Goal: Transaction & Acquisition: Subscribe to service/newsletter

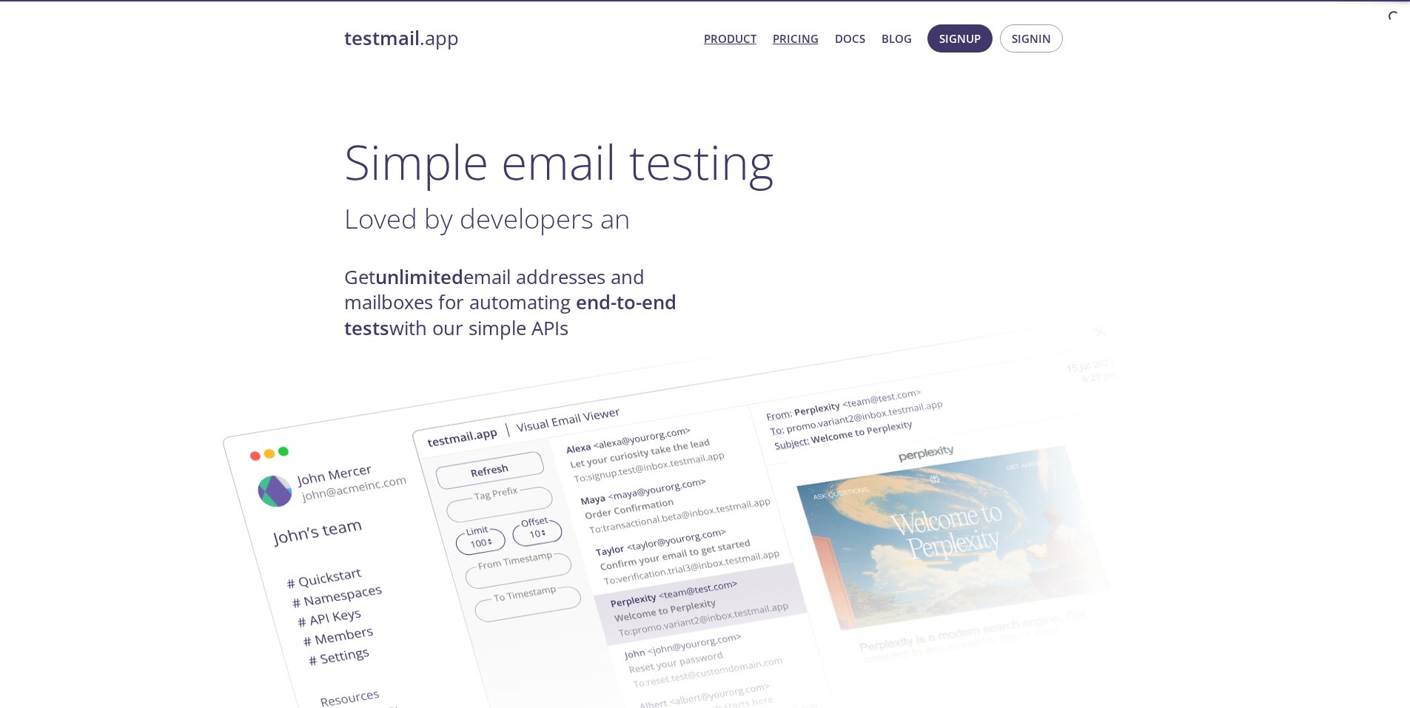
click at [783, 43] on link "Pricing" at bounding box center [796, 38] width 46 height 19
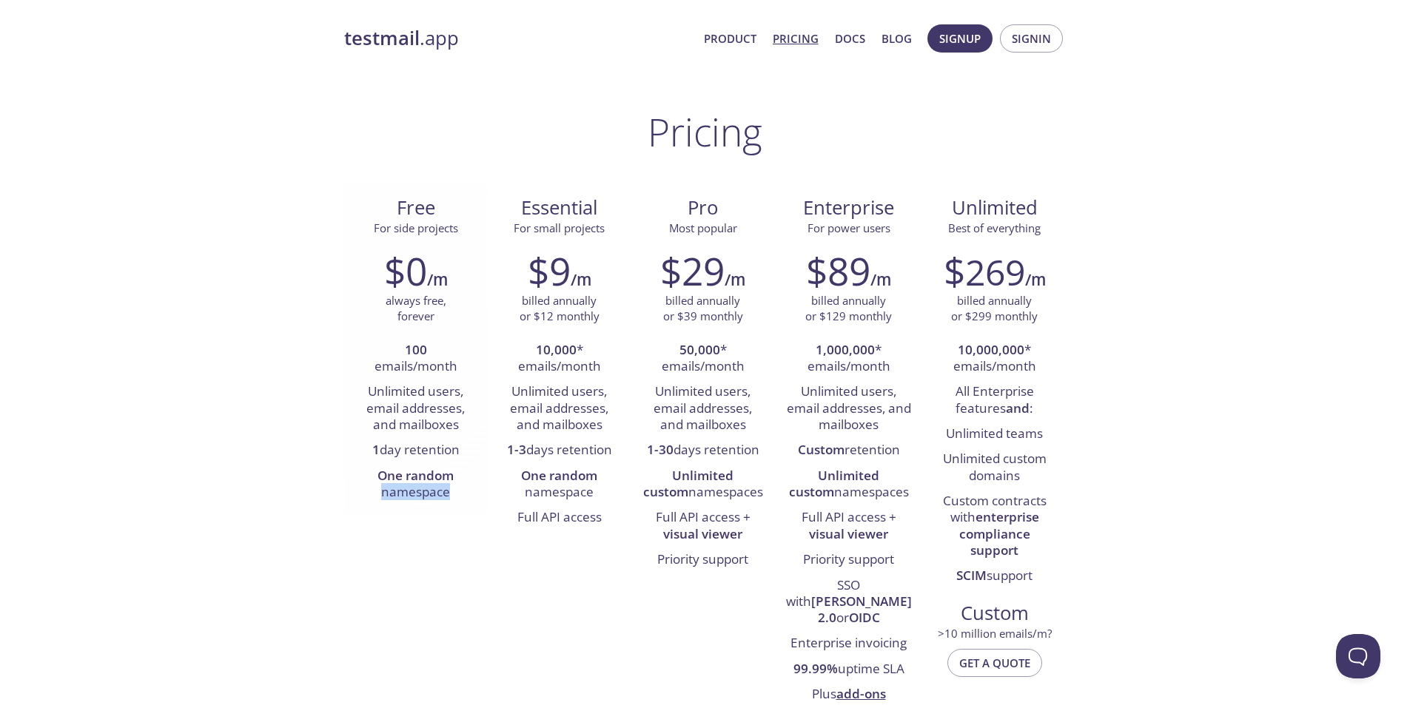
click at [469, 488] on li "One random namespace" at bounding box center [415, 485] width 121 height 42
click at [460, 229] on span "For side projects" at bounding box center [416, 229] width 120 height 16
click at [1020, 38] on span "Signin" at bounding box center [1031, 38] width 39 height 19
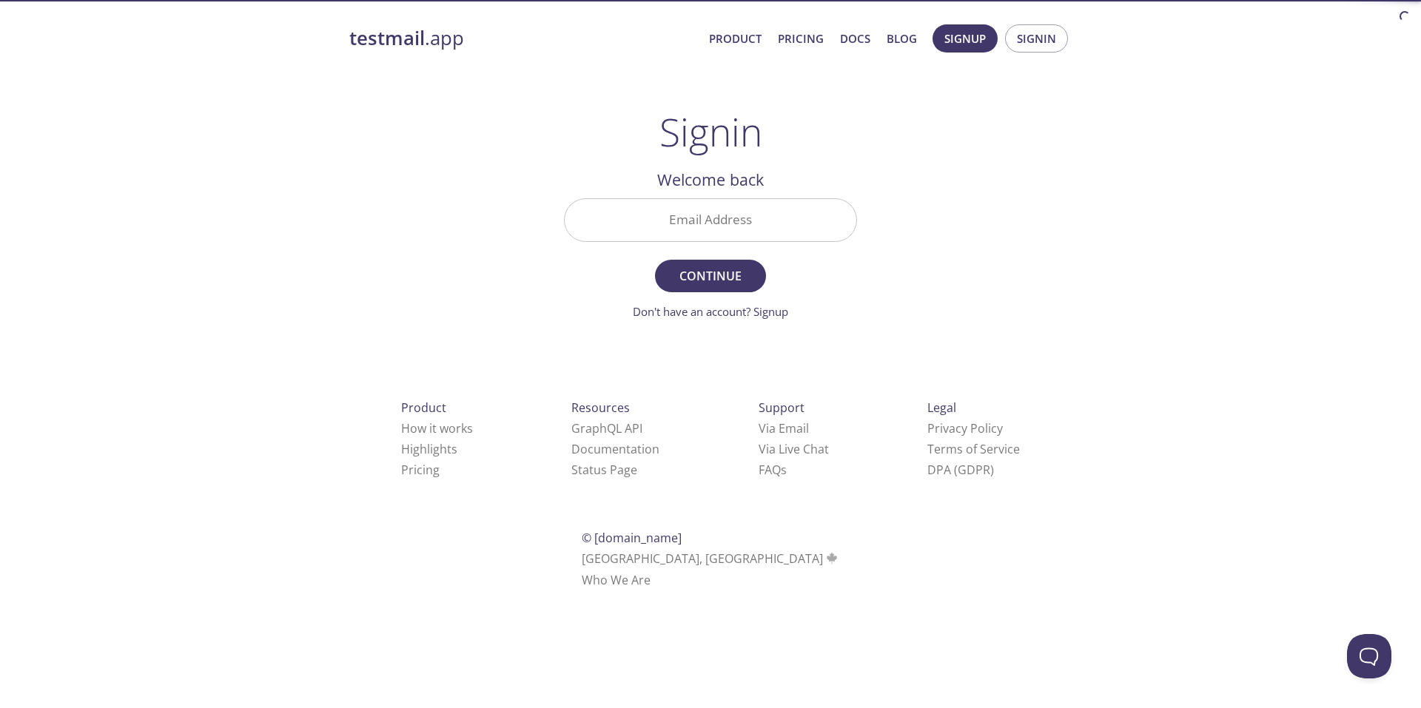
click at [965, 54] on span "Signup Signin" at bounding box center [1000, 39] width 143 height 36
click at [961, 35] on span "Signup" at bounding box center [964, 38] width 41 height 19
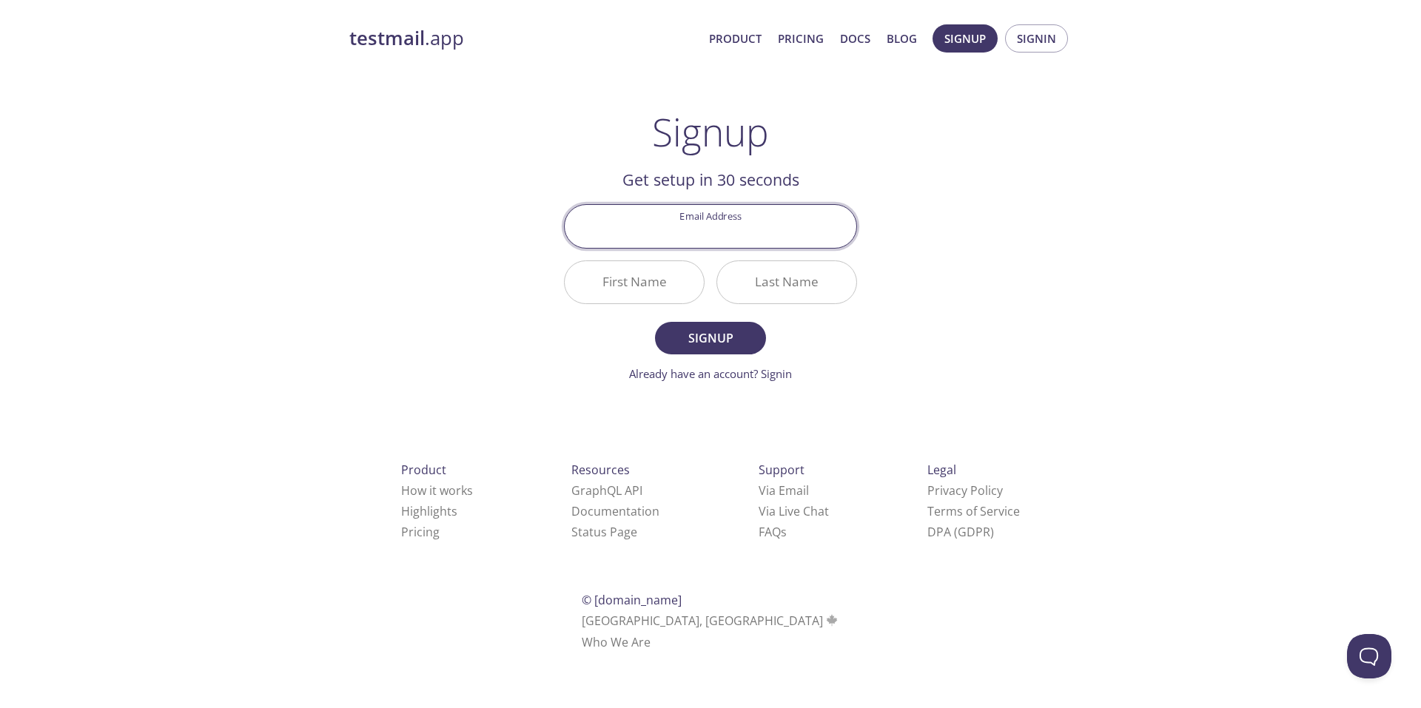
click at [751, 221] on input "Email Address" at bounding box center [711, 226] width 292 height 42
paste input "[EMAIL_ADDRESS][DOMAIN_NAME]"
type input "[EMAIL_ADDRESS][DOMAIN_NAME]"
click at [662, 283] on input "First Name" at bounding box center [634, 282] width 139 height 42
type input "[PERSON_NAME]"
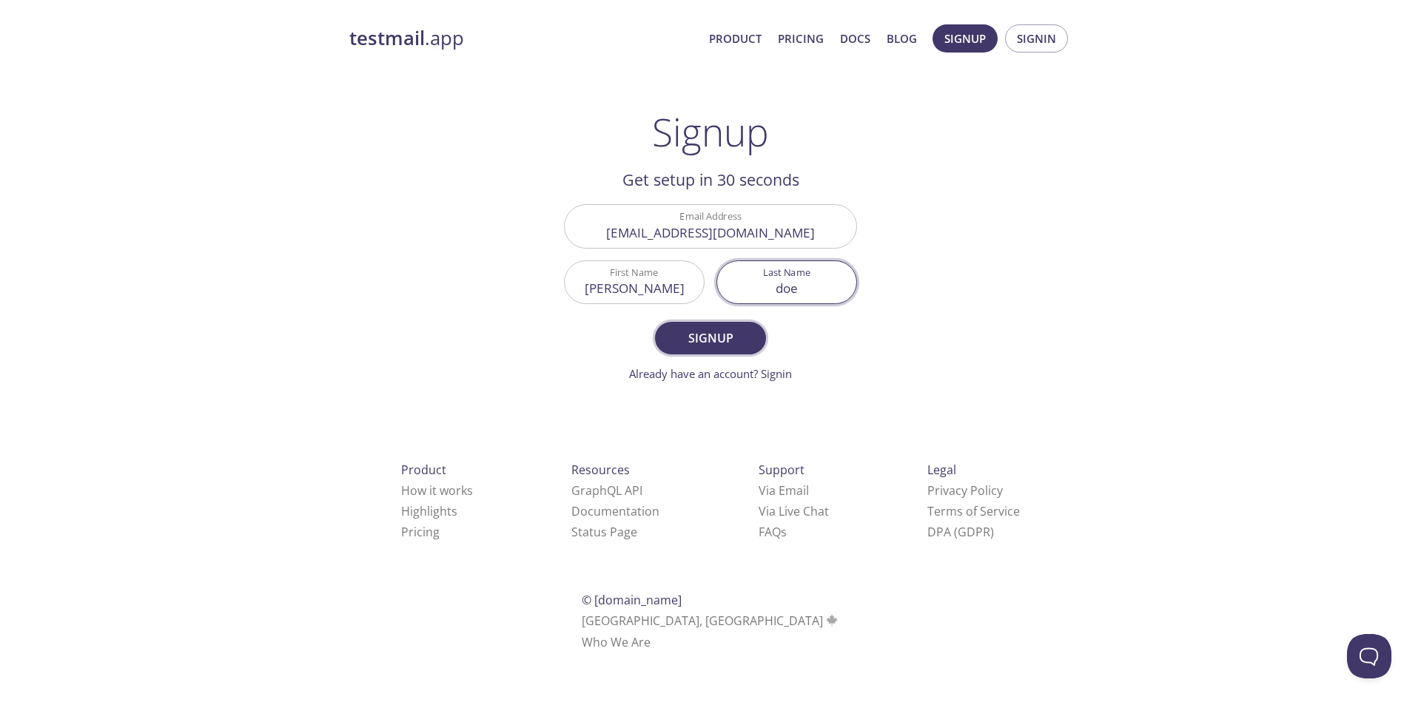
type input "doe"
click at [721, 332] on span "Signup" at bounding box center [710, 338] width 78 height 21
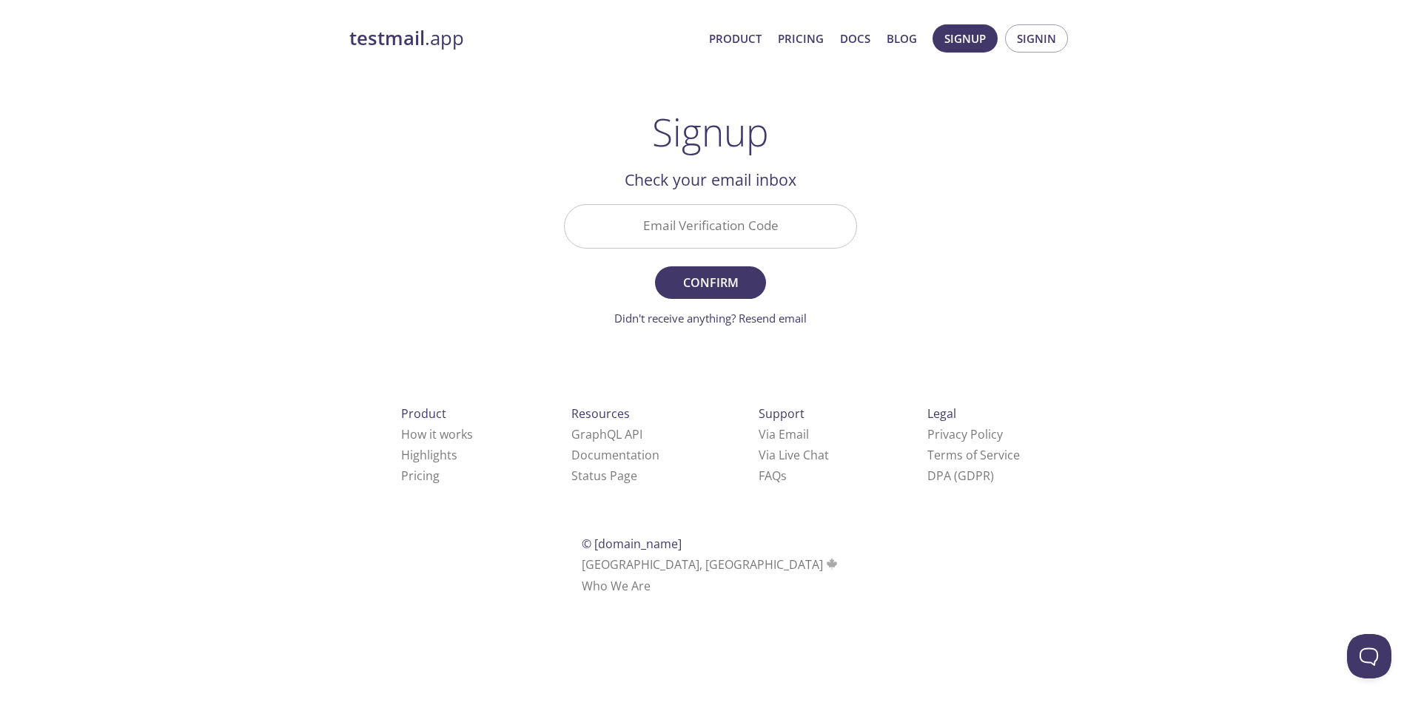
click at [727, 224] on input "Email Verification Code" at bounding box center [711, 226] width 292 height 42
paste input "E6FHTK1"
type input "E6FHTK1"
click at [739, 275] on span "Confirm" at bounding box center [710, 282] width 78 height 21
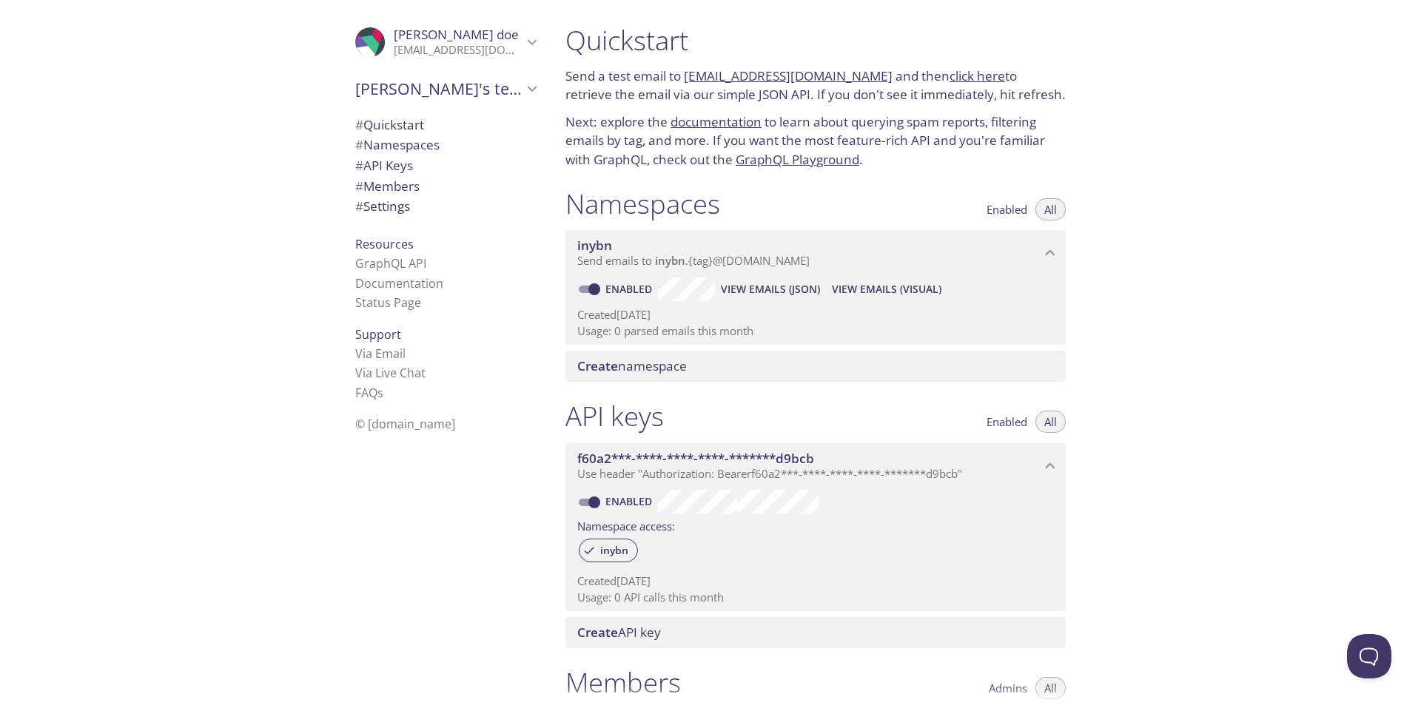
click at [630, 266] on span "Send emails to inybn . {tag} @[DOMAIN_NAME]" at bounding box center [693, 260] width 232 height 15
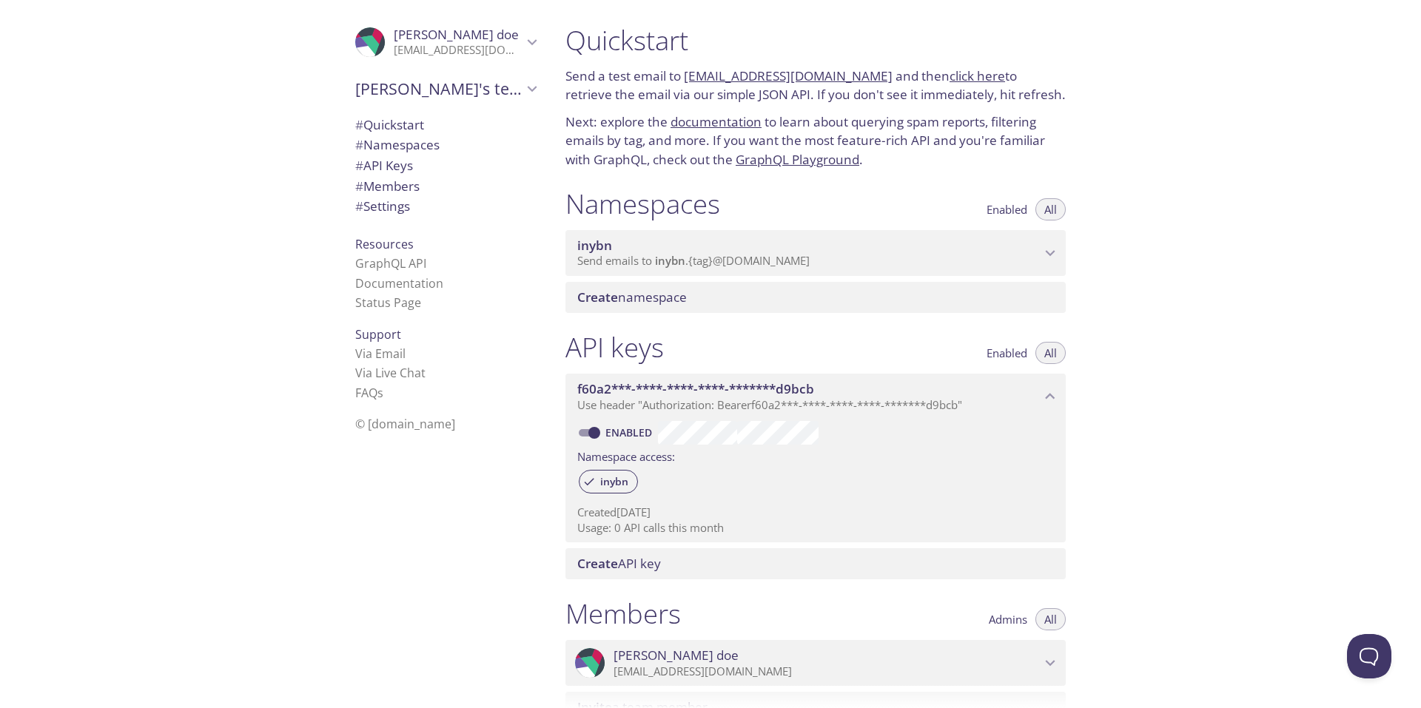
click at [630, 266] on span "Send emails to inybn . {tag} @[DOMAIN_NAME]" at bounding box center [693, 260] width 232 height 15
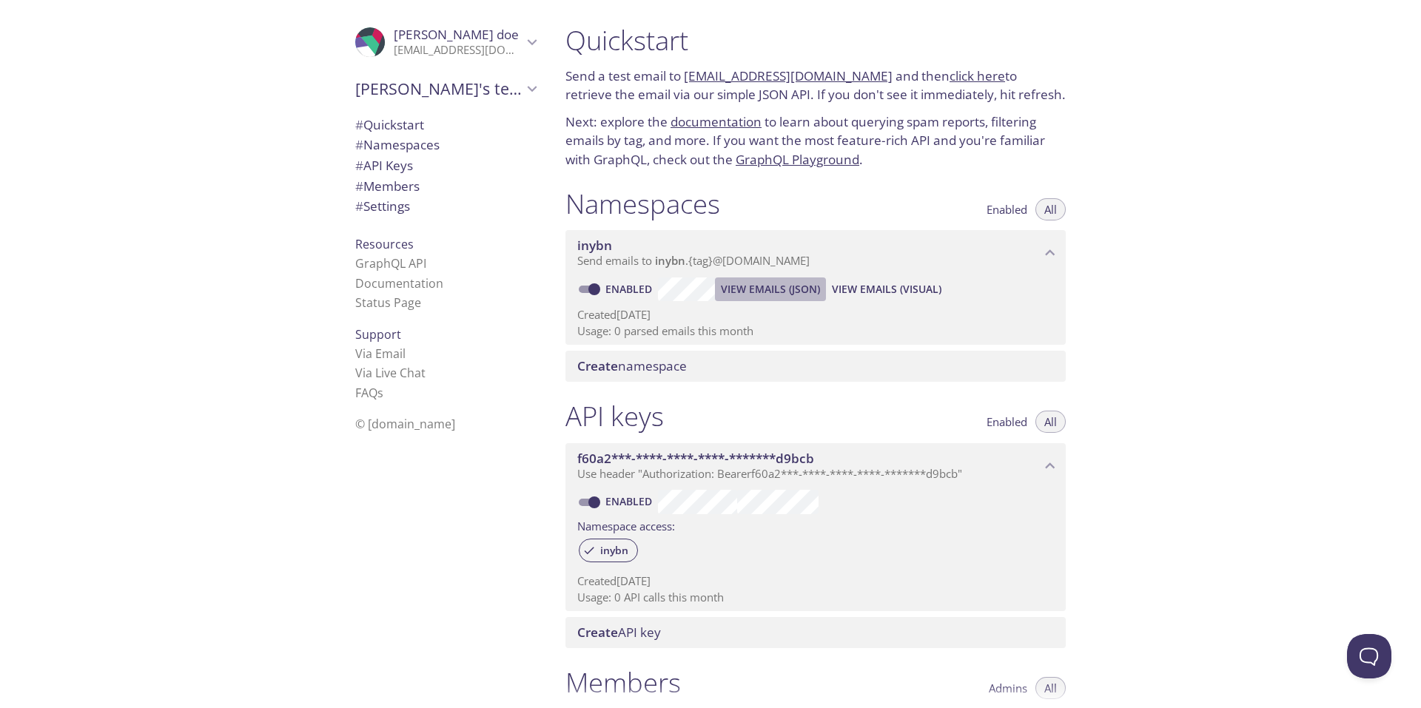
click at [809, 286] on span "View Emails (JSON)" at bounding box center [770, 290] width 99 height 18
click at [879, 282] on span "View Emails (Visual)" at bounding box center [887, 290] width 110 height 18
